Goal: Task Accomplishment & Management: Manage account settings

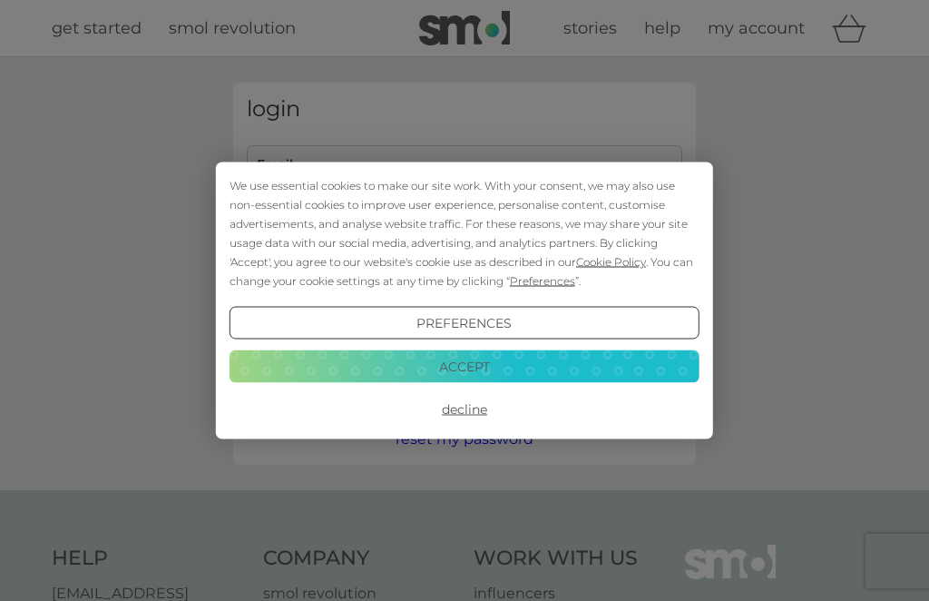
click at [366, 367] on button "Accept" at bounding box center [465, 365] width 470 height 33
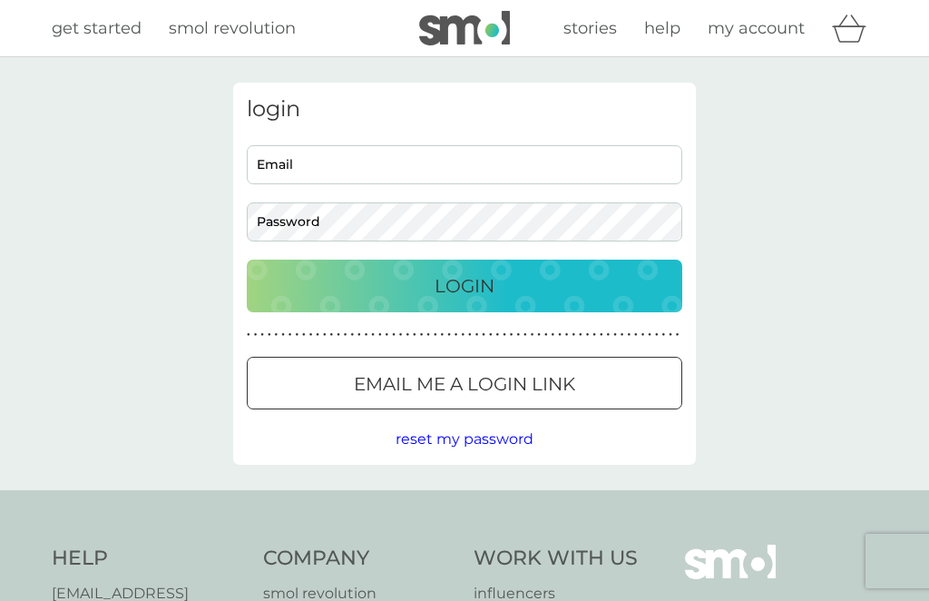
click at [270, 168] on input "Email" at bounding box center [465, 164] width 436 height 39
type input "[EMAIL_ADDRESS][DOMAIN_NAME]"
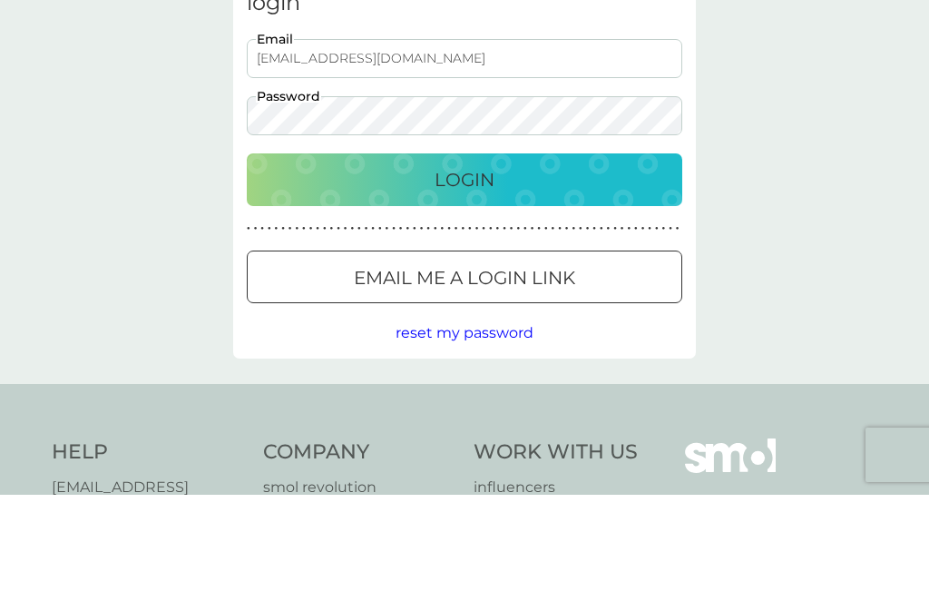
click at [467, 271] on p "Login" at bounding box center [465, 285] width 60 height 29
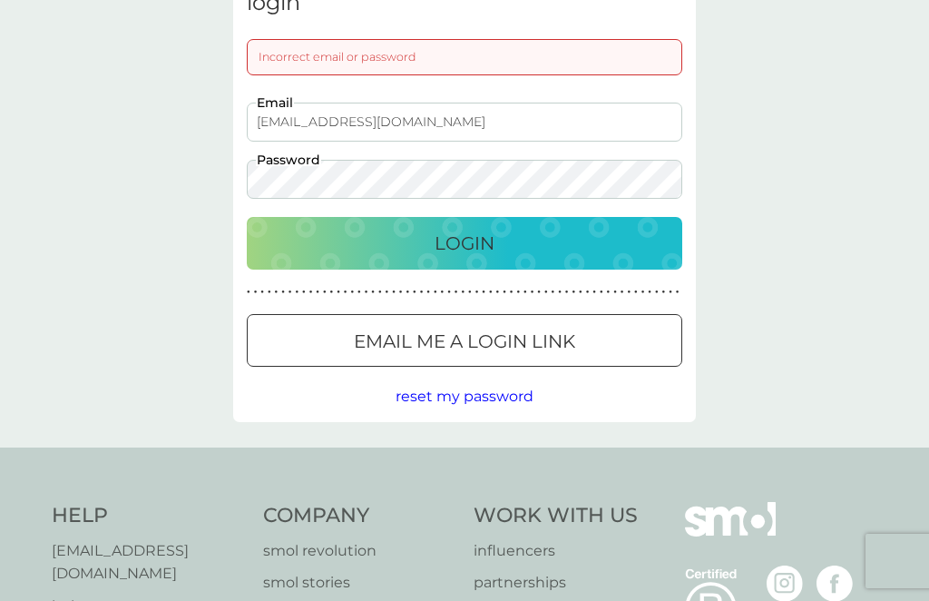
scroll to position [105, 0]
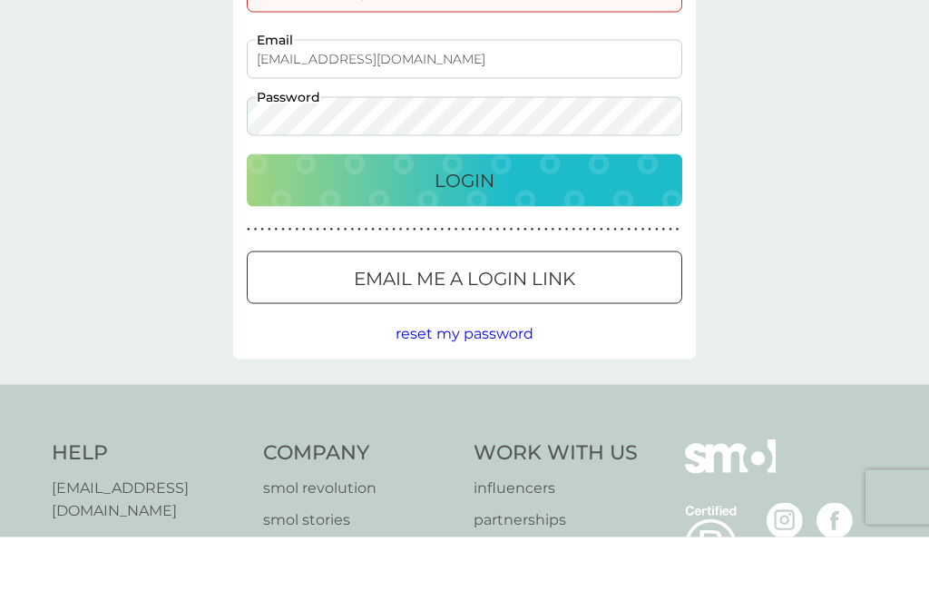
click at [472, 230] on p "Login" at bounding box center [465, 244] width 60 height 29
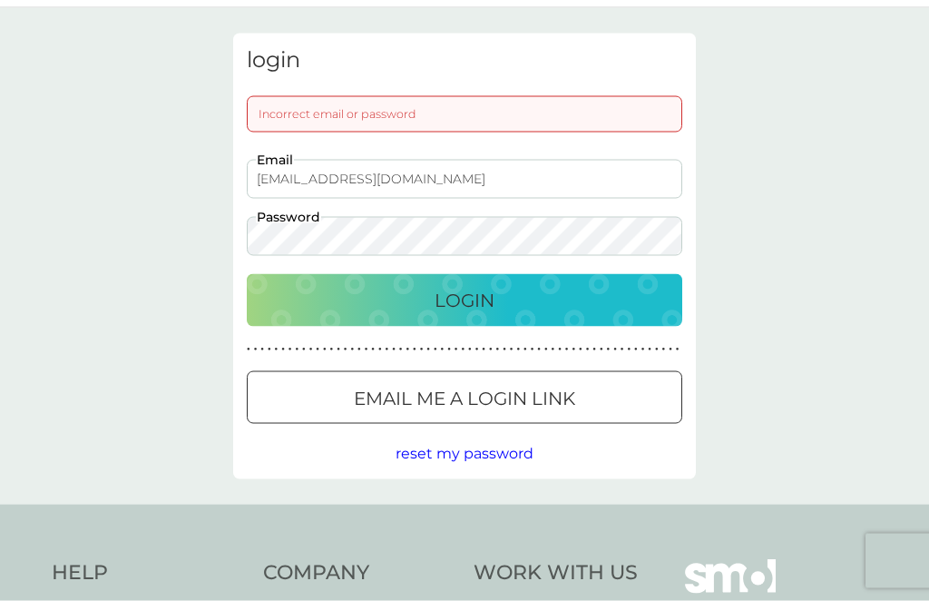
scroll to position [43, 0]
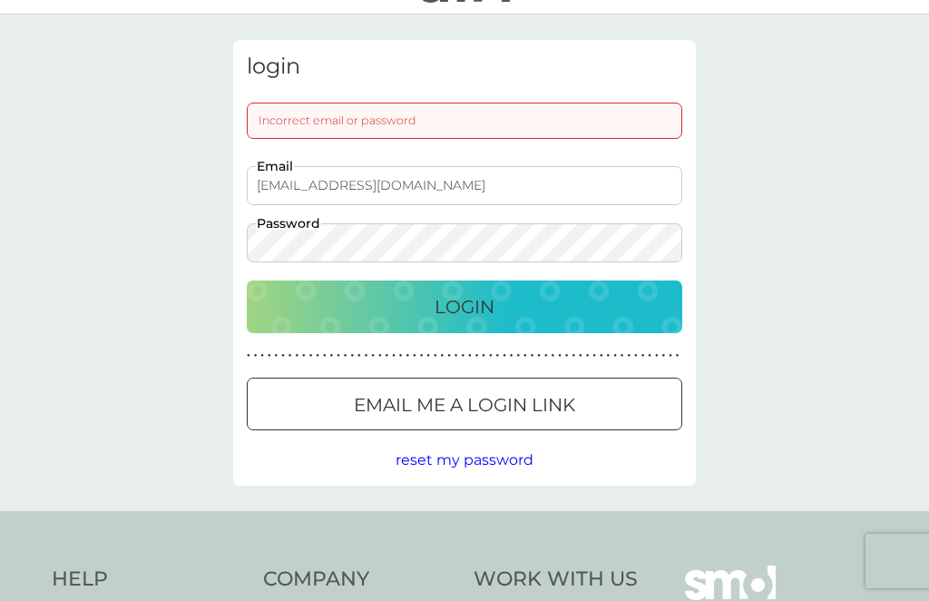
click at [477, 461] on span "reset my password" at bounding box center [465, 459] width 138 height 17
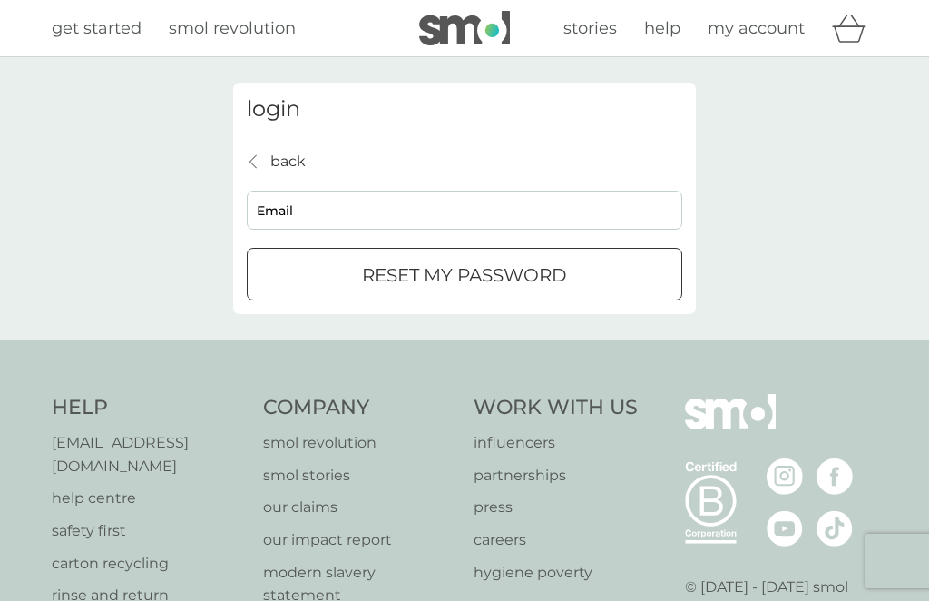
click at [311, 200] on input "Email" at bounding box center [465, 210] width 436 height 39
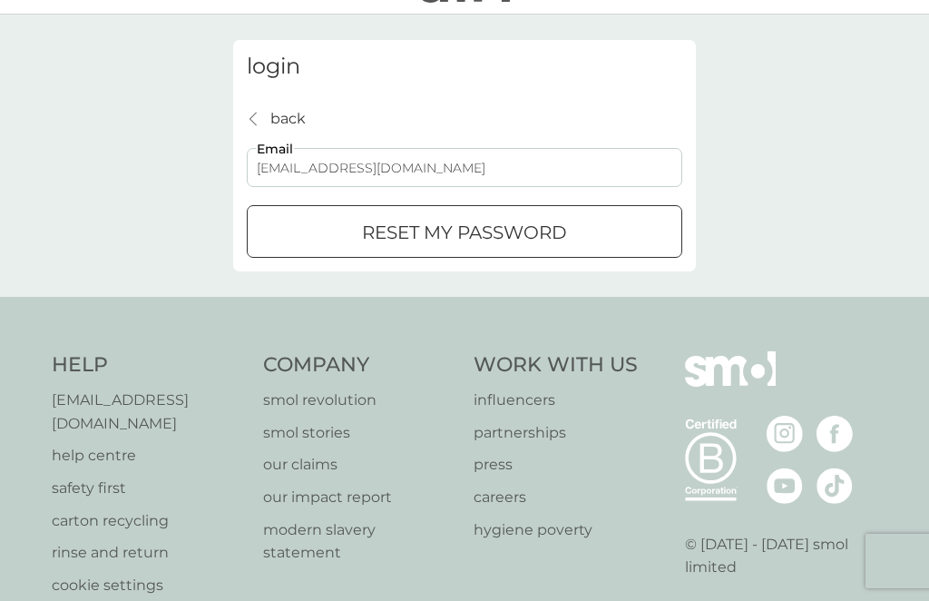
type input "[EMAIL_ADDRESS][DOMAIN_NAME]"
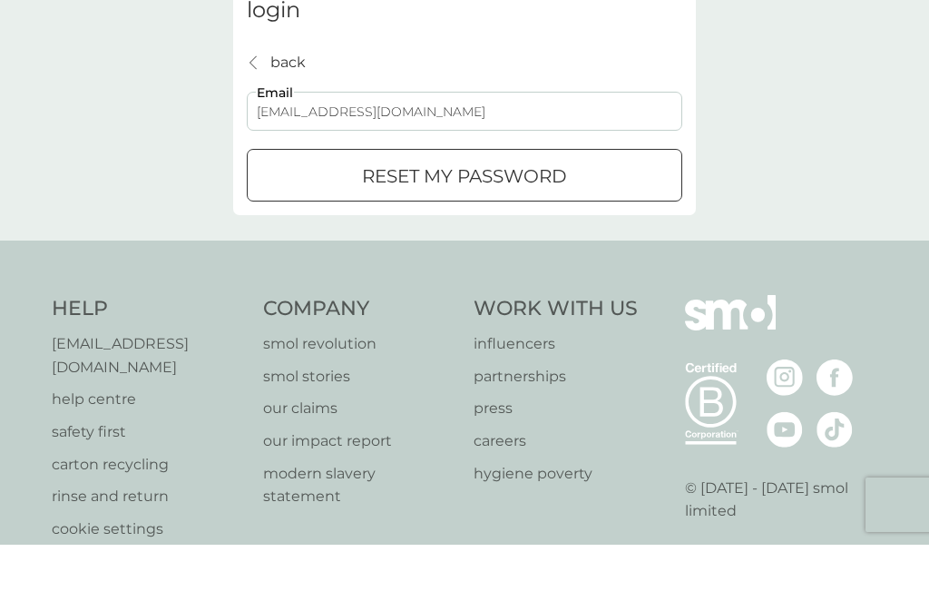
click at [449, 223] on div "submit" at bounding box center [464, 232] width 65 height 19
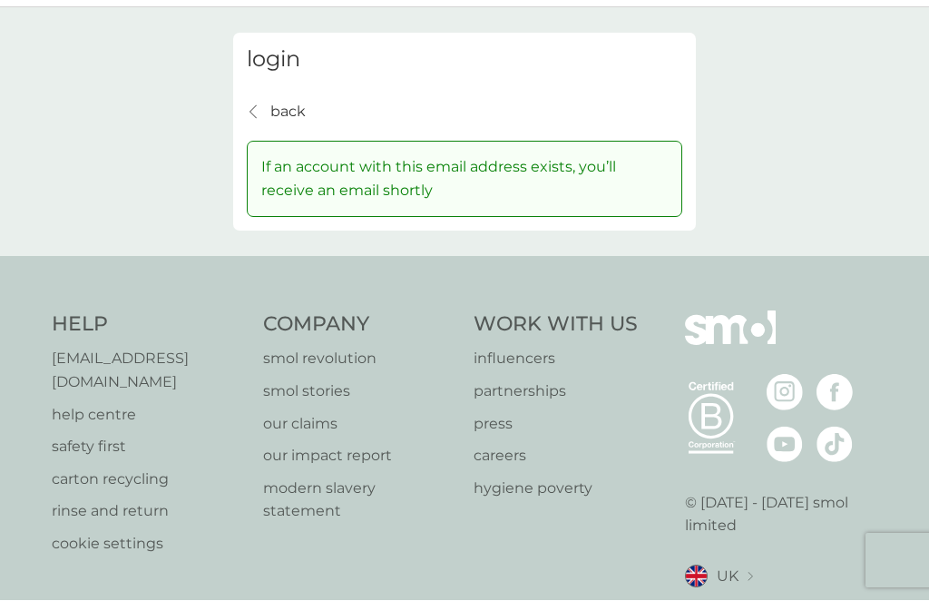
scroll to position [50, 0]
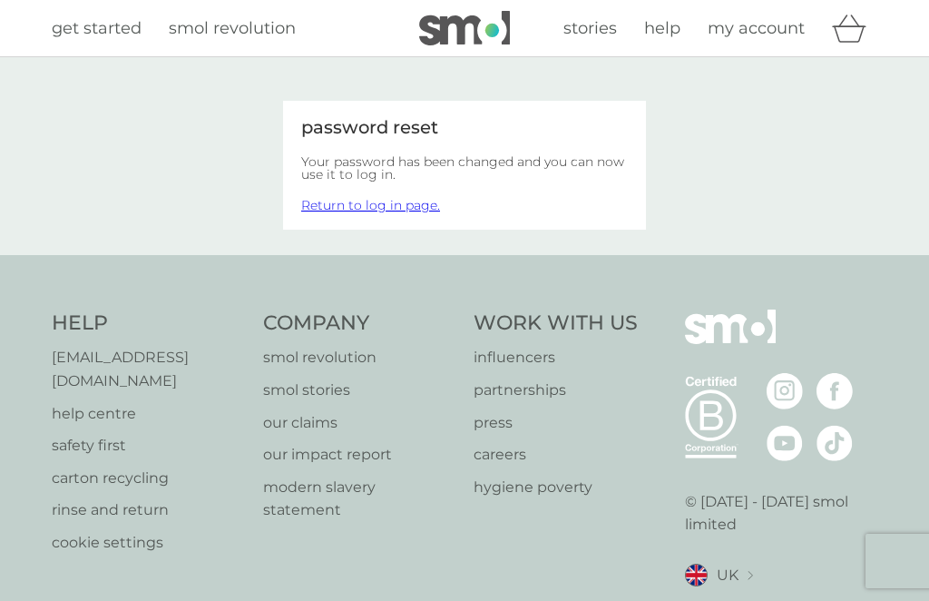
click at [404, 210] on link "Return to log in page." at bounding box center [370, 205] width 139 height 16
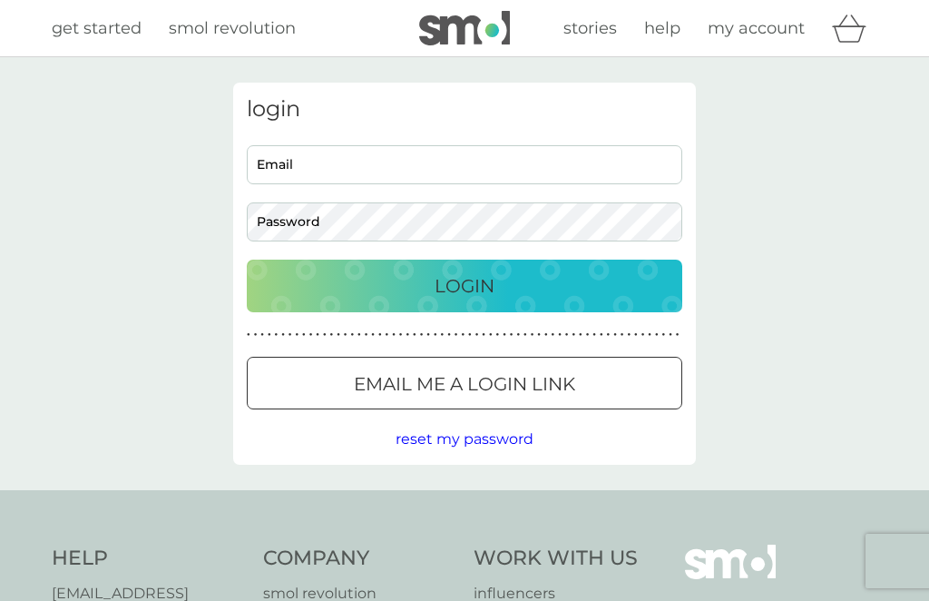
click at [298, 162] on input "Email" at bounding box center [465, 164] width 436 height 39
type input "[EMAIL_ADDRESS][DOMAIN_NAME]"
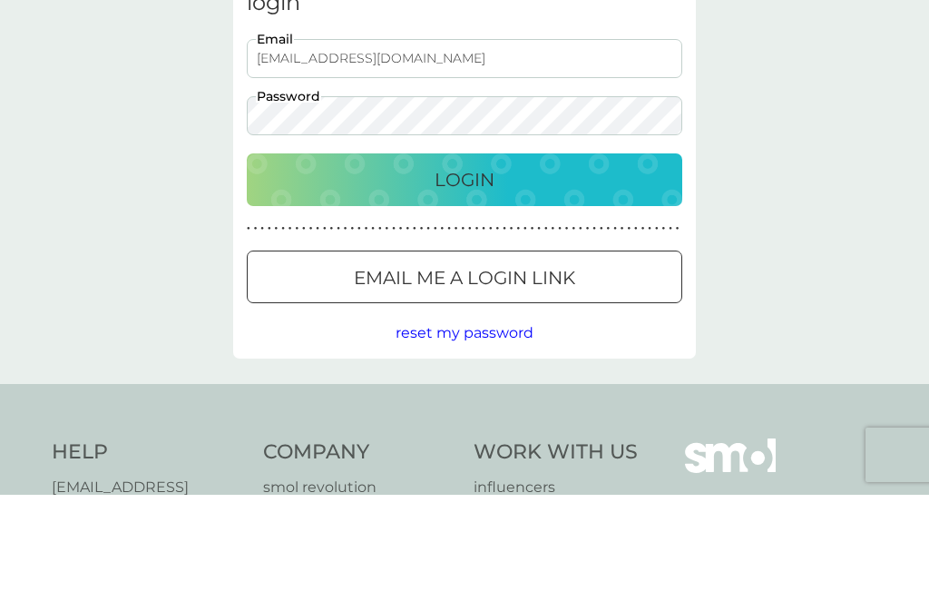
click at [461, 271] on p "Login" at bounding box center [465, 285] width 60 height 29
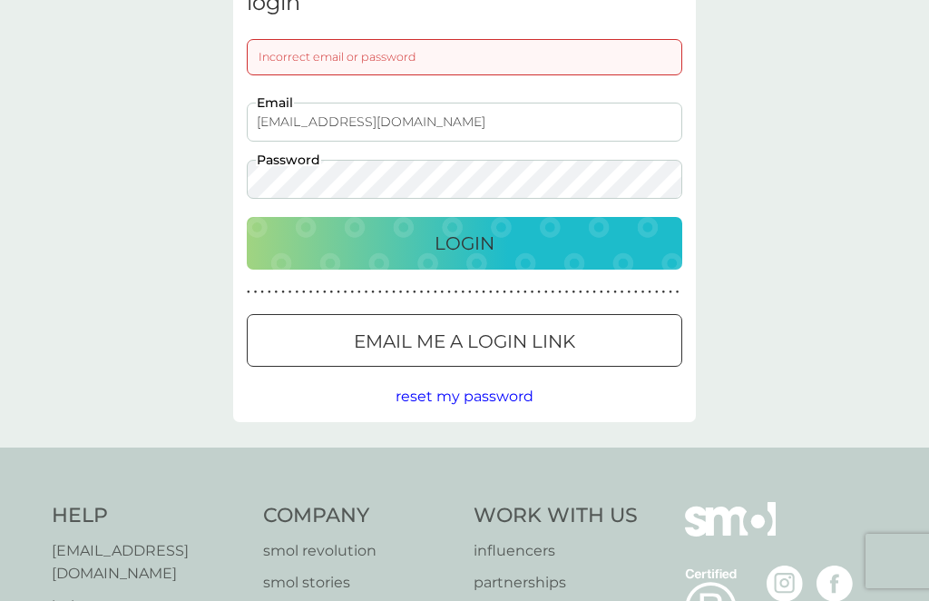
scroll to position [105, 0]
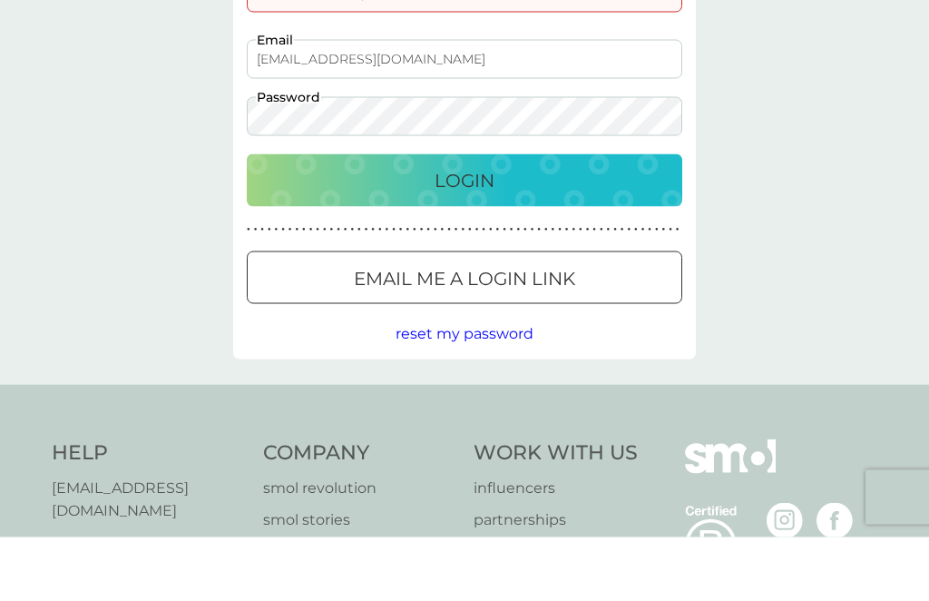
click at [445, 230] on p "Login" at bounding box center [465, 244] width 60 height 29
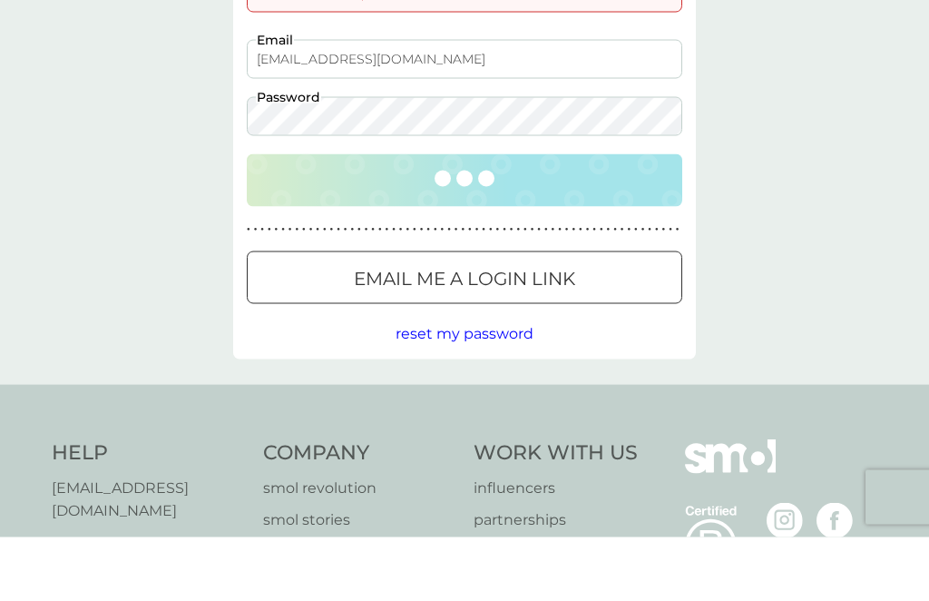
scroll to position [170, 0]
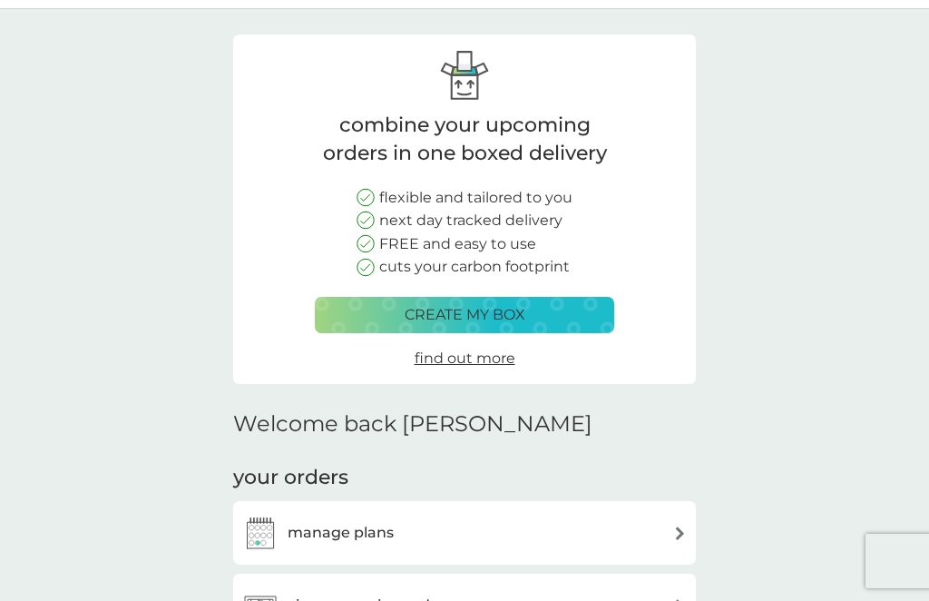
scroll to position [69, 0]
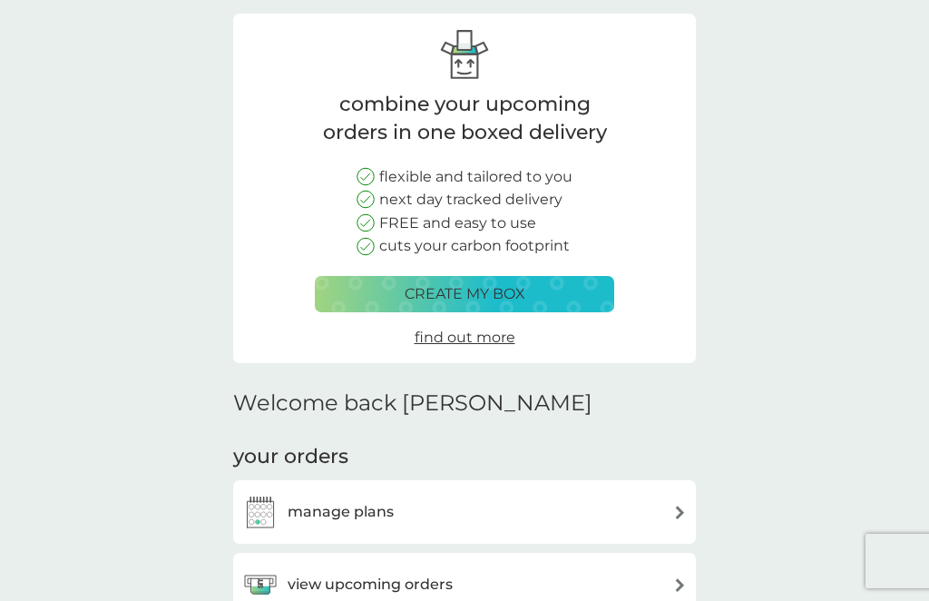
click at [681, 513] on img at bounding box center [680, 512] width 14 height 14
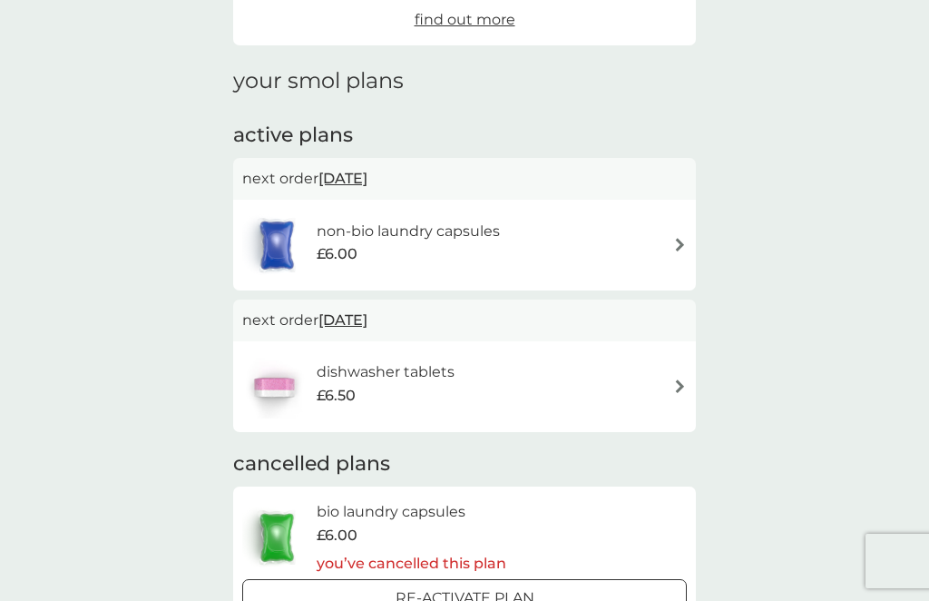
scroll to position [279, 0]
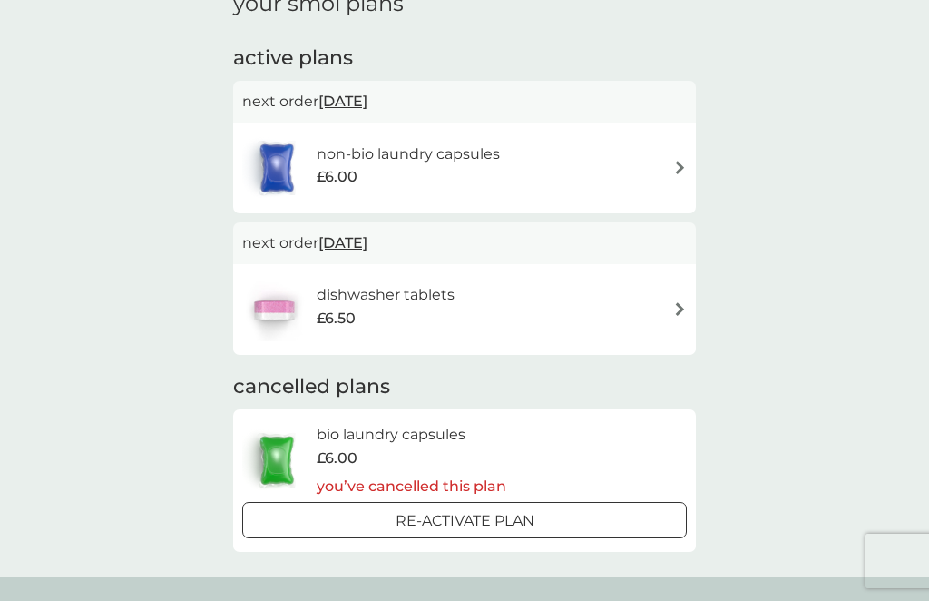
click at [665, 171] on div "non-bio laundry capsules £6.00" at bounding box center [464, 168] width 445 height 64
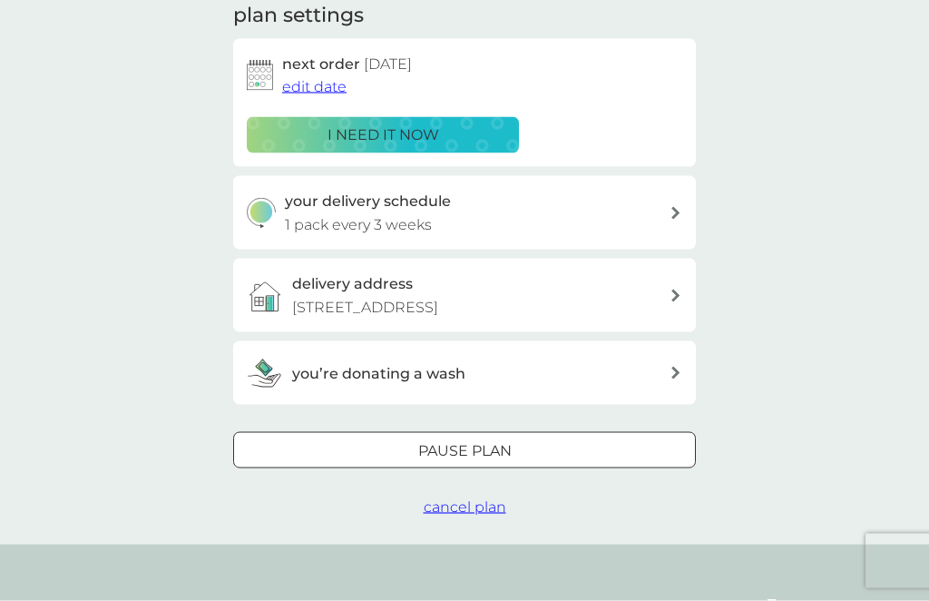
scroll to position [250, 0]
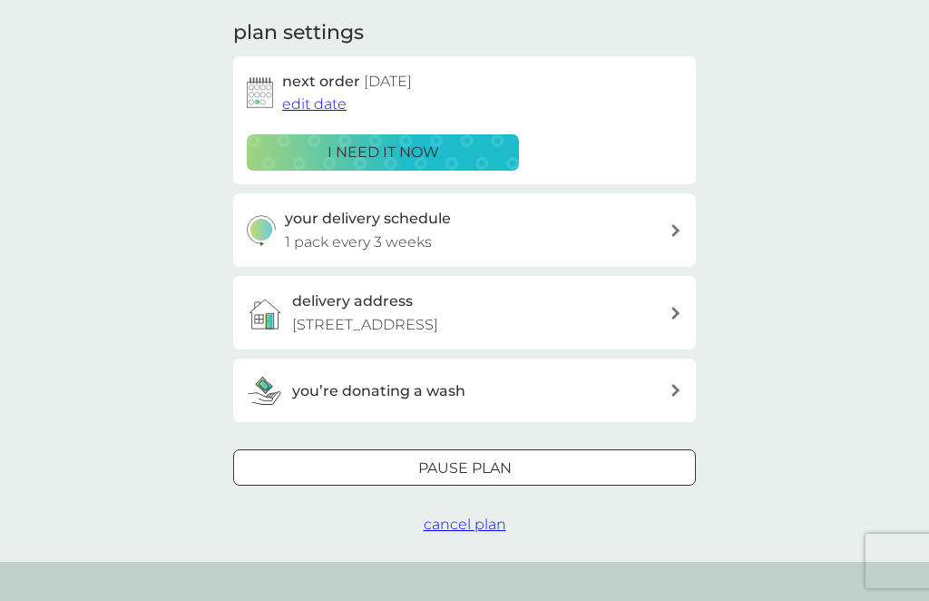
click at [467, 515] on span "cancel plan" at bounding box center [465, 523] width 83 height 17
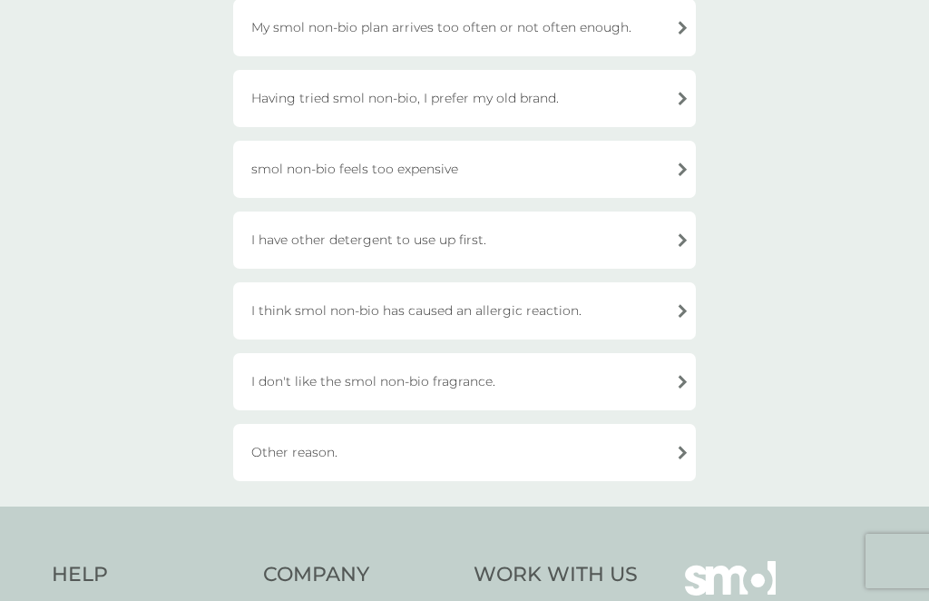
scroll to position [504, 0]
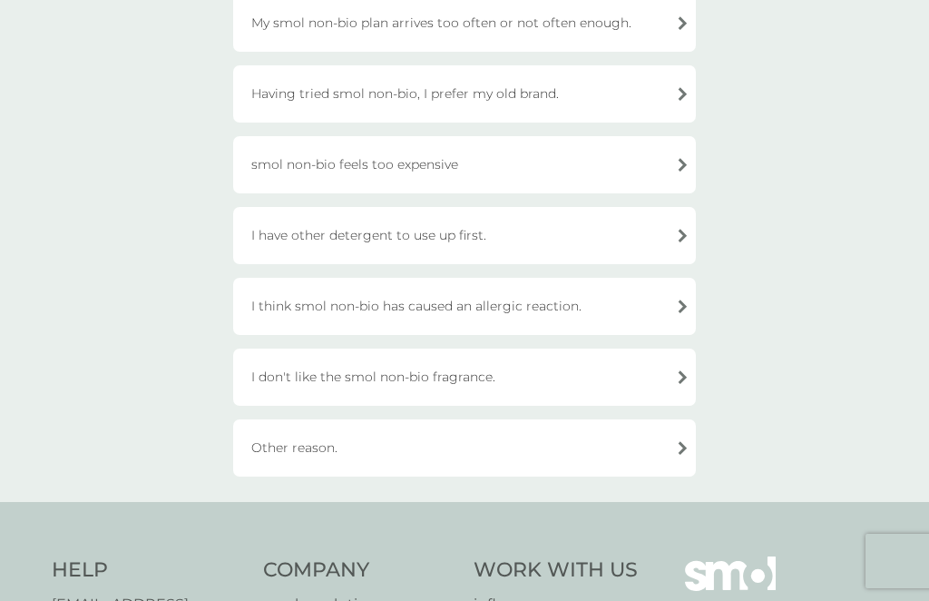
click at [674, 446] on div "Other reason." at bounding box center [464, 447] width 463 height 57
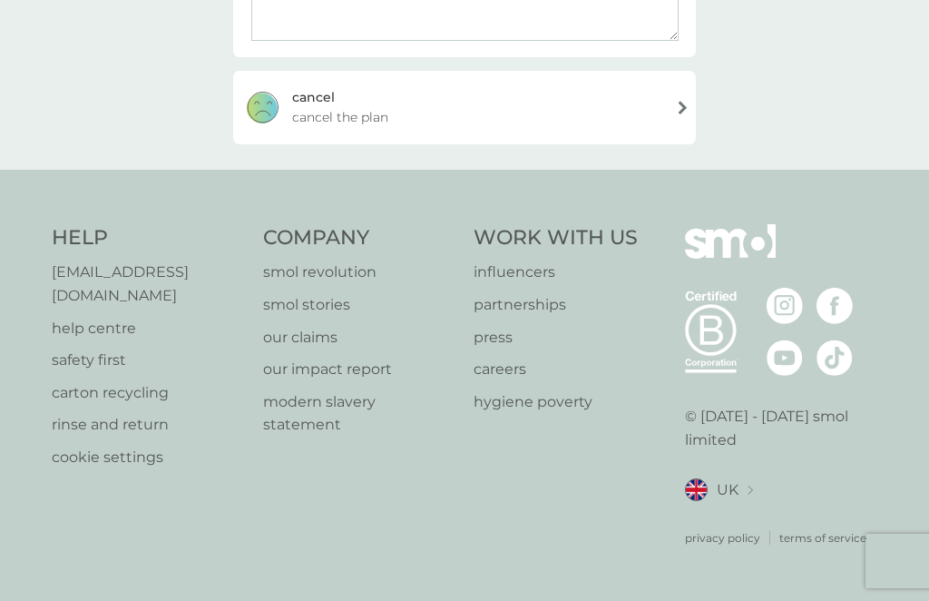
scroll to position [318, 0]
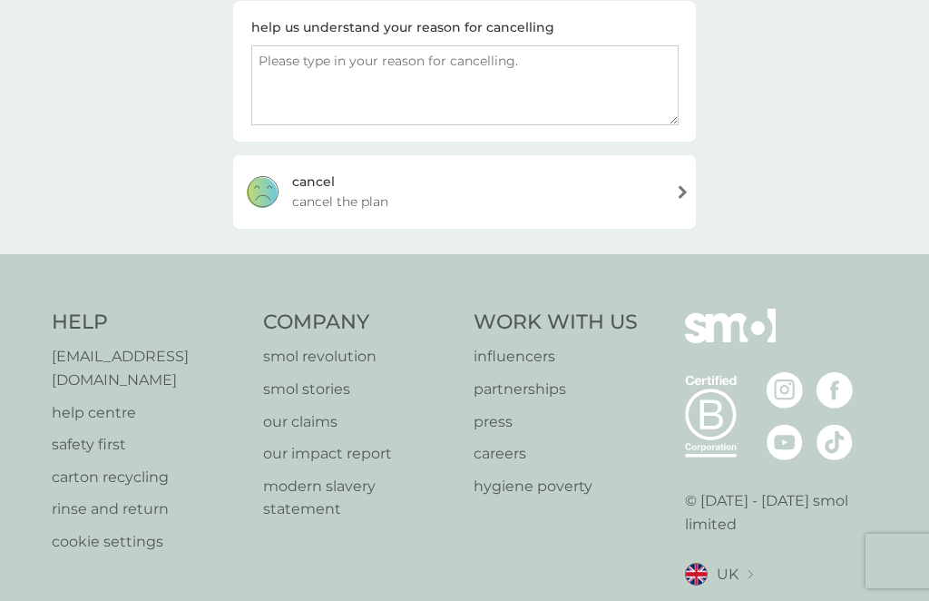
click at [286, 56] on textarea at bounding box center [464, 85] width 427 height 80
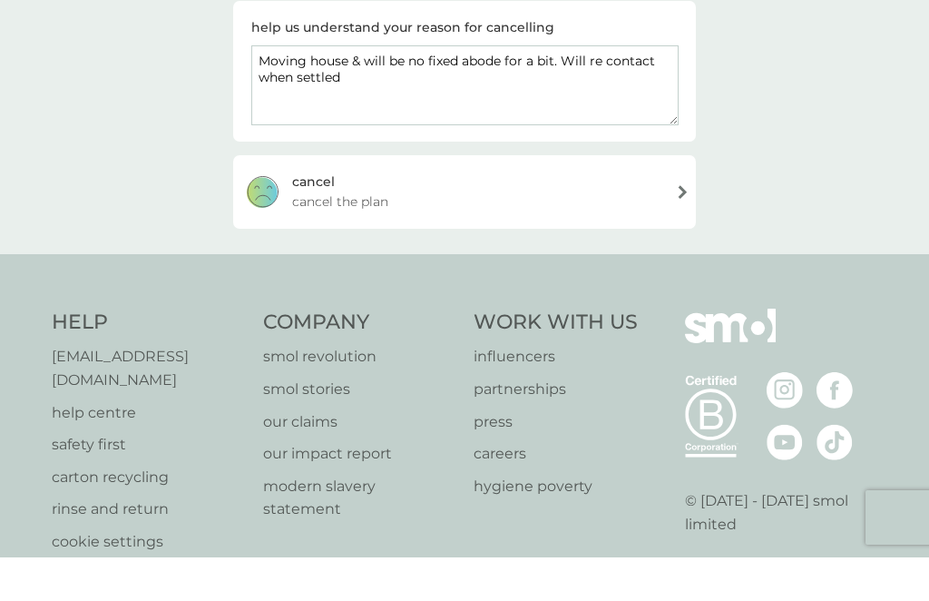
scroll to position [273, 0]
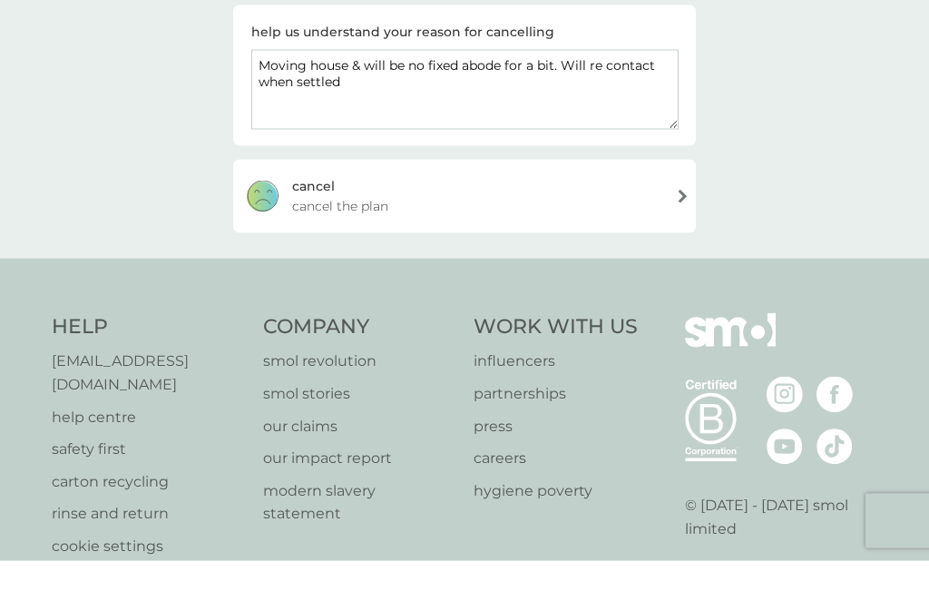
type textarea "Moving house & will be no fixed abode for a bit. Will re contact when settled"
click at [685, 200] on div "cancel cancel the plan" at bounding box center [464, 236] width 463 height 73
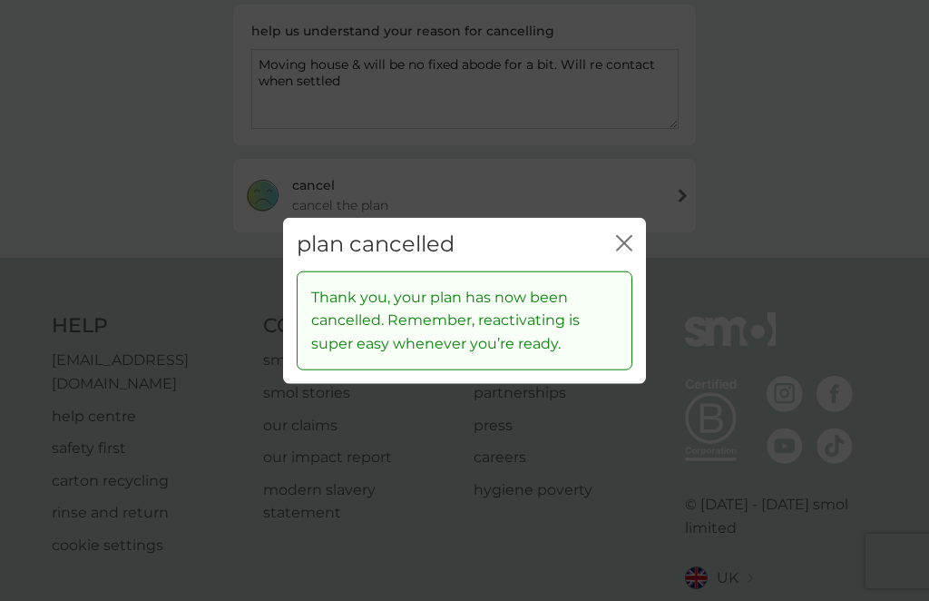
click at [625, 251] on icon "close" at bounding box center [624, 243] width 16 height 16
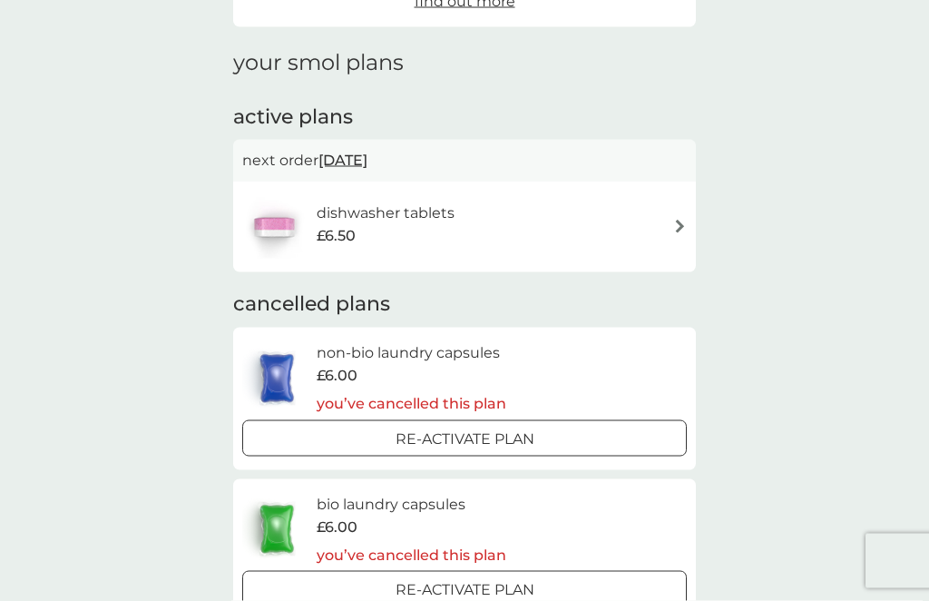
scroll to position [245, 0]
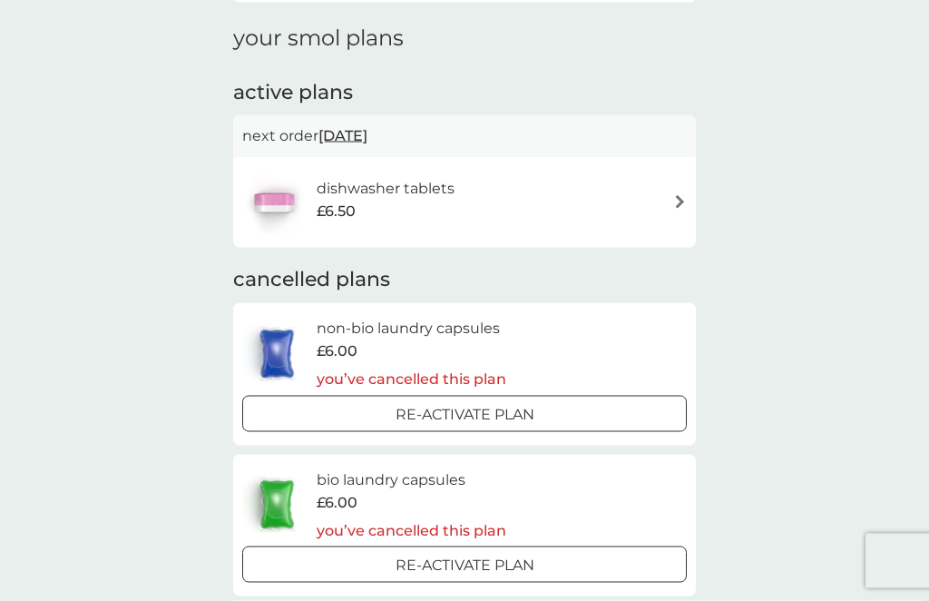
click at [677, 198] on img at bounding box center [680, 202] width 14 height 14
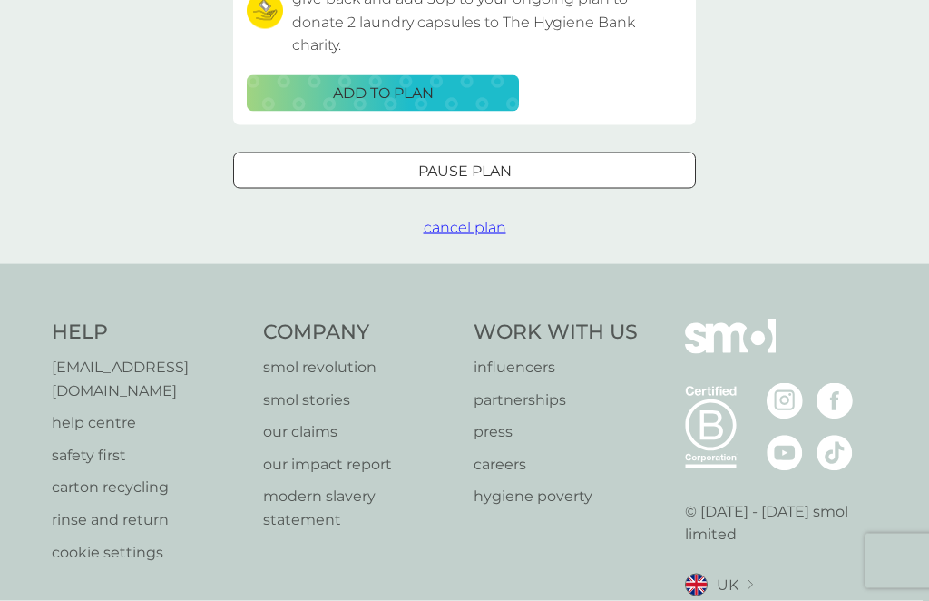
scroll to position [652, 0]
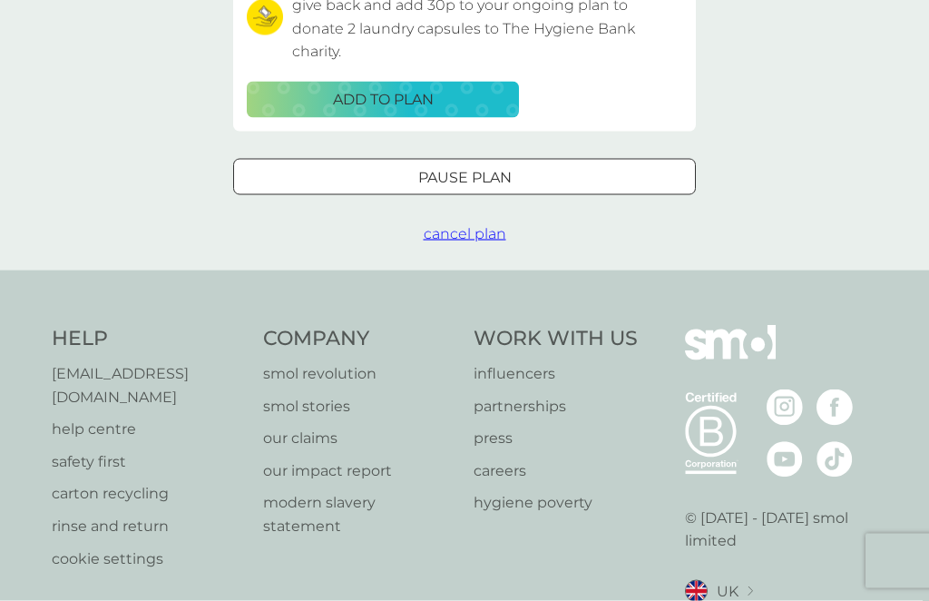
click at [464, 228] on span "cancel plan" at bounding box center [465, 233] width 83 height 17
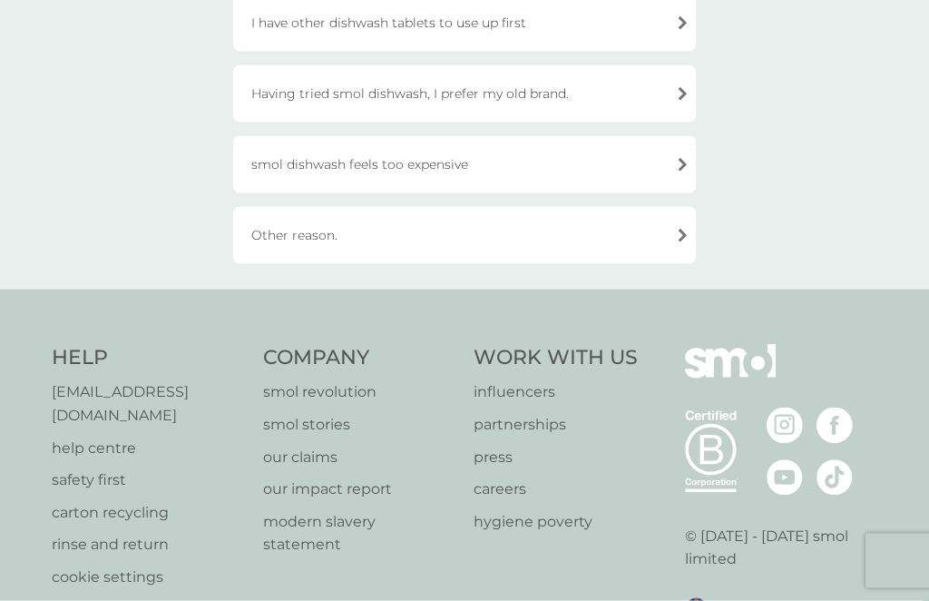
click at [679, 239] on div "Other reason." at bounding box center [464, 235] width 463 height 57
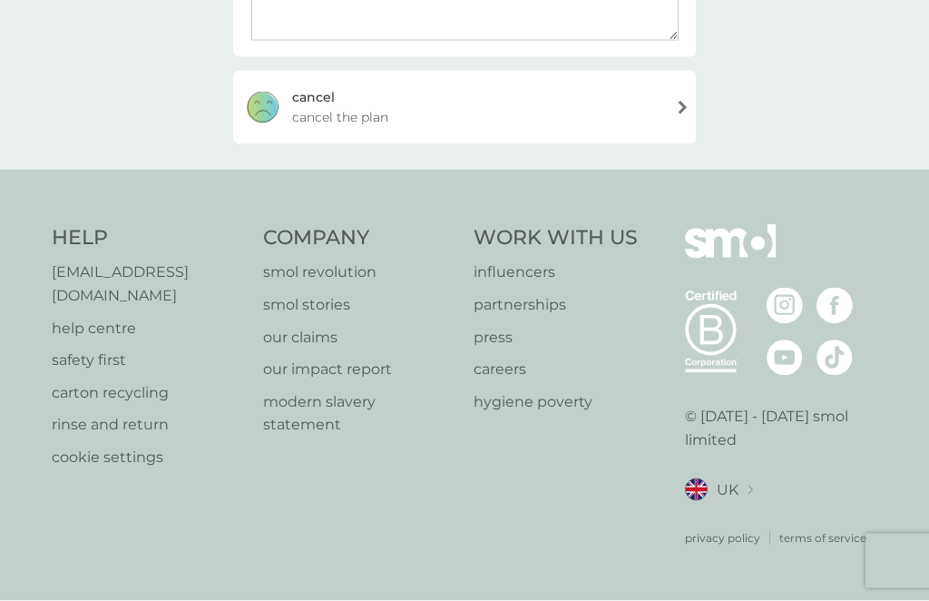
scroll to position [318, 0]
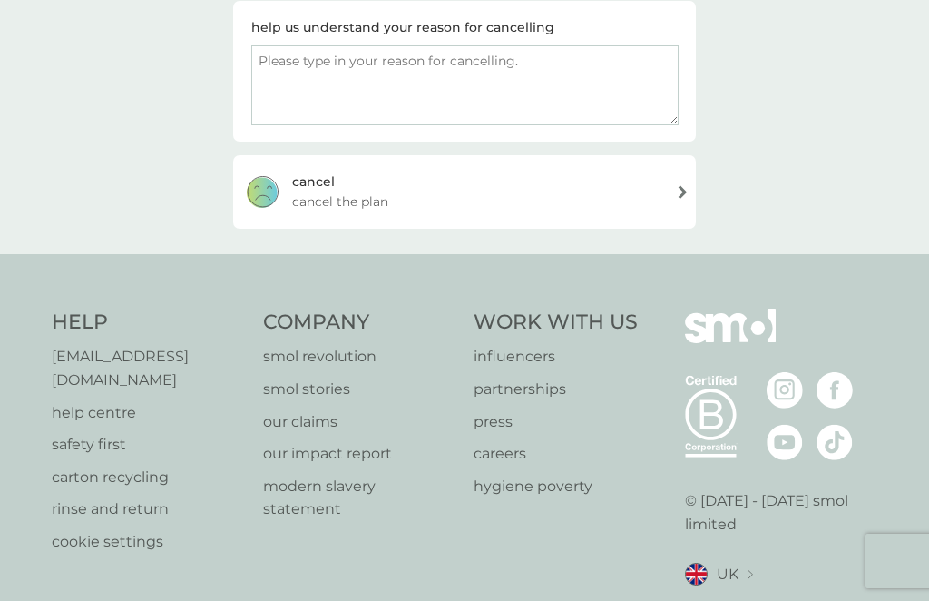
click at [277, 70] on textarea at bounding box center [464, 85] width 427 height 80
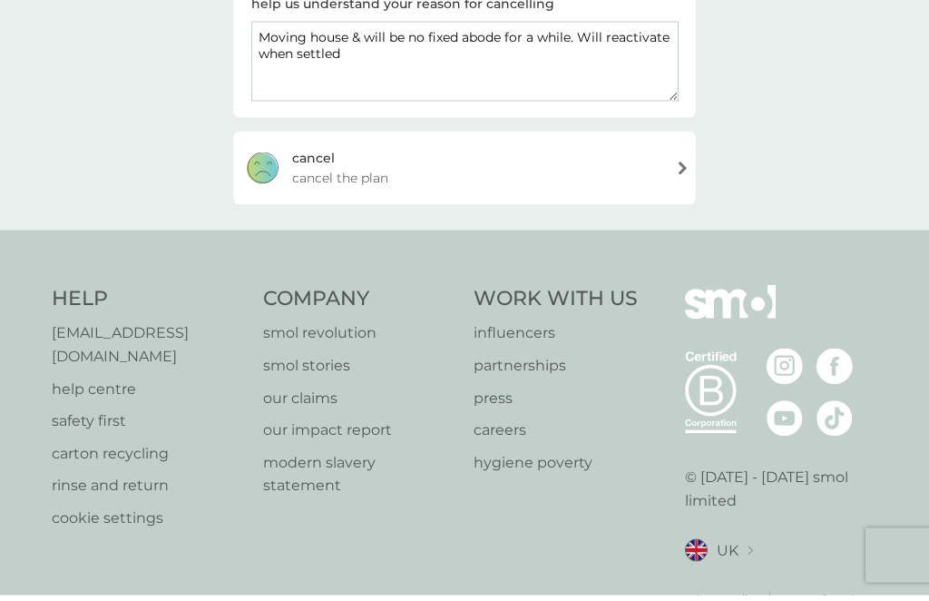
type textarea "Moving house & will be no fixed abode for a while. Will reactivate when settled"
click at [677, 167] on div "cancel cancel the plan" at bounding box center [464, 173] width 463 height 73
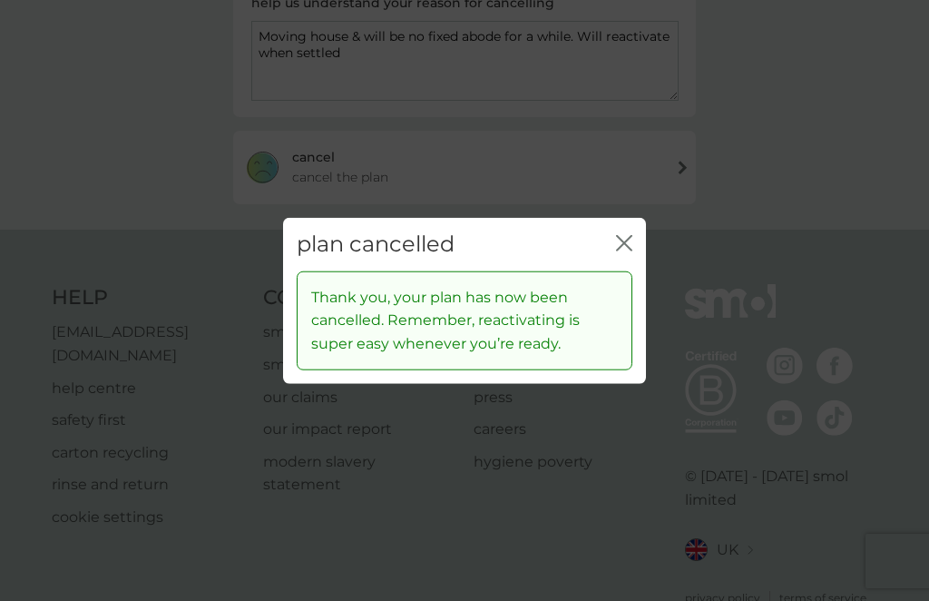
click at [622, 244] on icon "close" at bounding box center [624, 243] width 16 height 16
